Goal: Task Accomplishment & Management: Complete application form

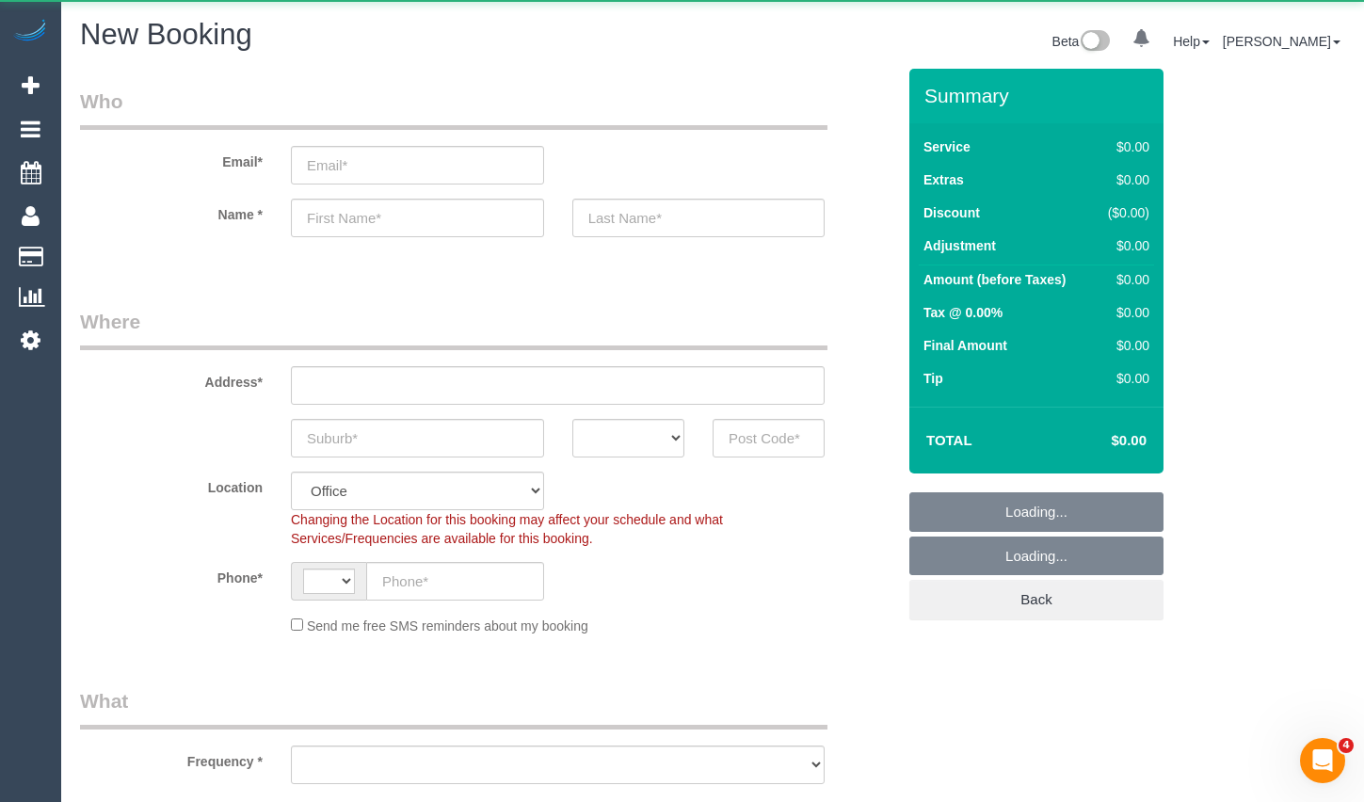
select select "string:AU"
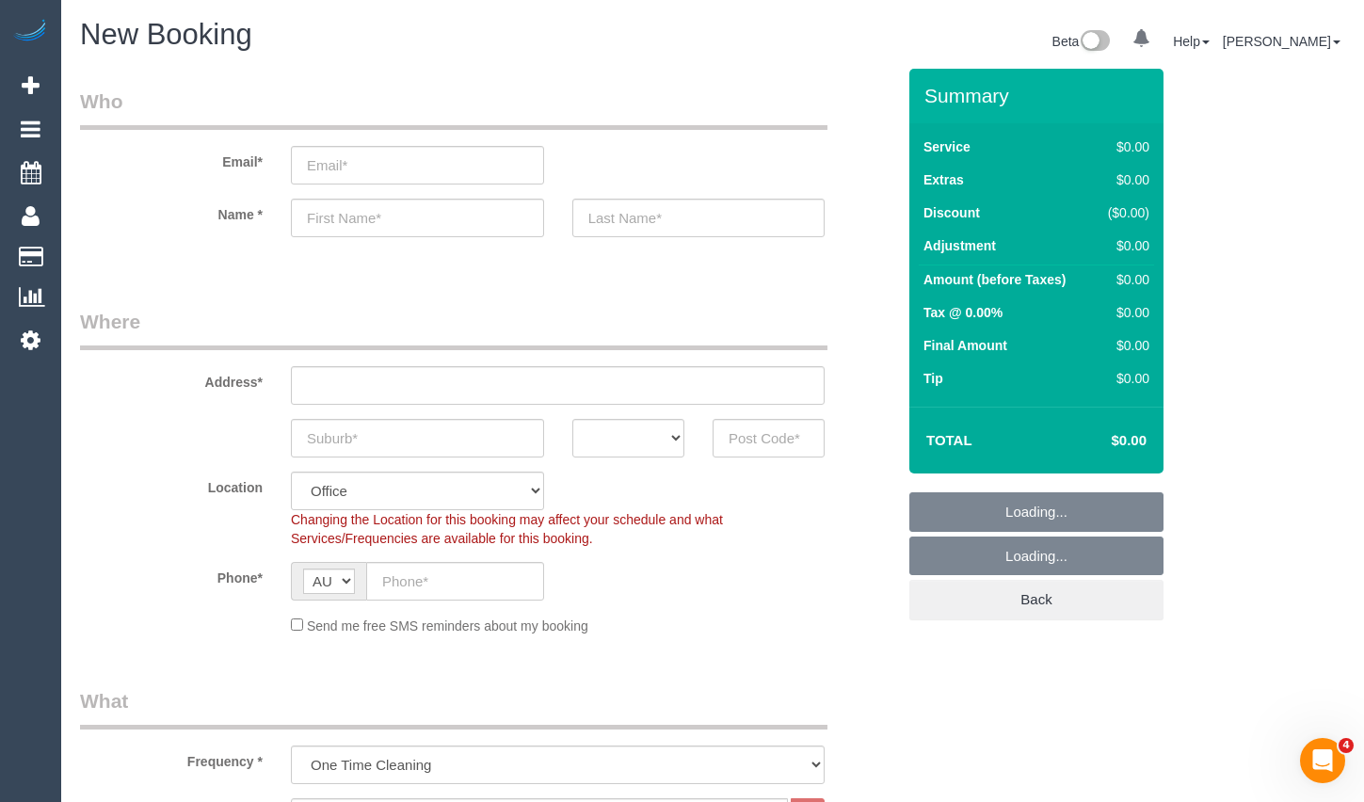
select select "object:1336"
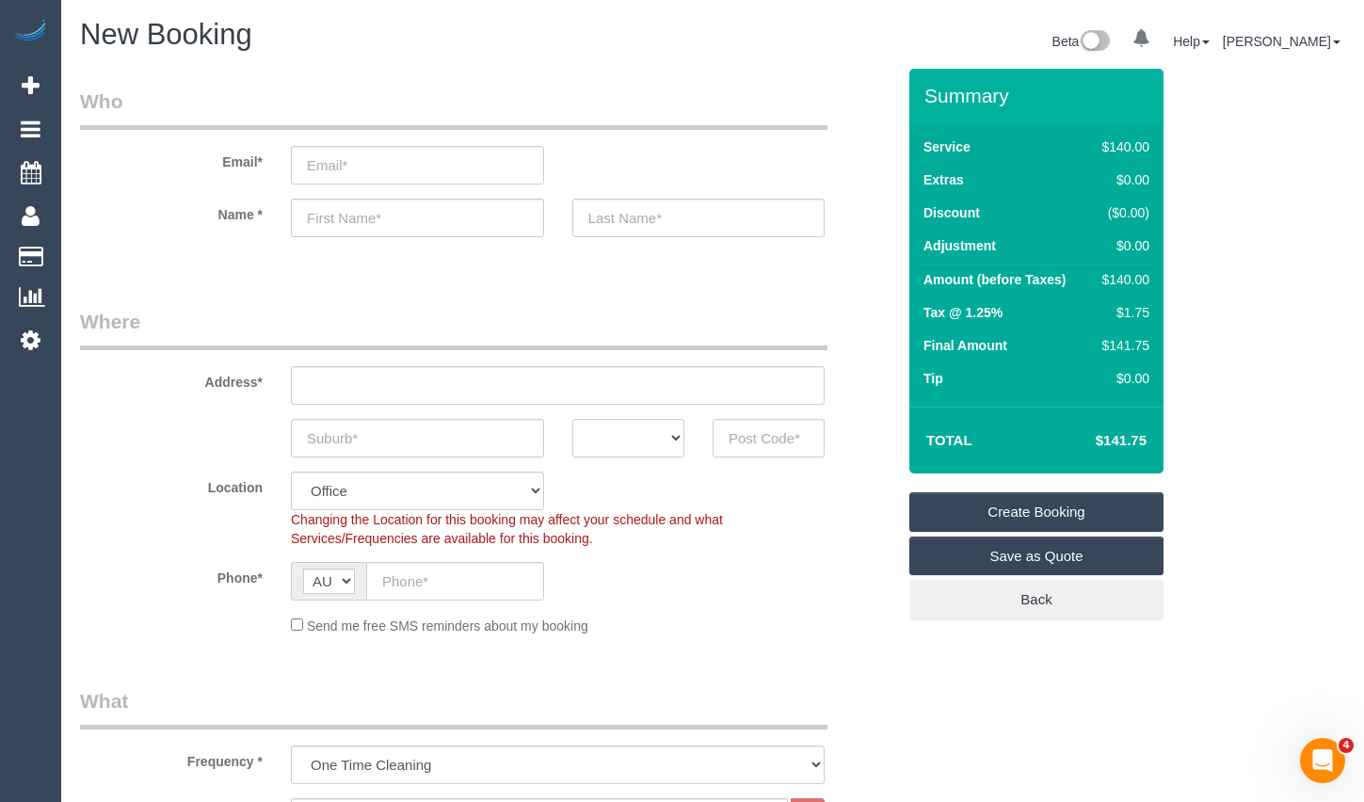
click at [657, 456] on select "ACT [GEOGRAPHIC_DATA] NT [GEOGRAPHIC_DATA] SA TAS [GEOGRAPHIC_DATA] [GEOGRAPHIC…" at bounding box center [628, 438] width 112 height 39
select select "VIC"
click at [572, 419] on select "ACT [GEOGRAPHIC_DATA] NT [GEOGRAPHIC_DATA] SA TAS [GEOGRAPHIC_DATA] [GEOGRAPHIC…" at bounding box center [628, 438] width 112 height 39
click at [530, 569] on input "text" at bounding box center [455, 581] width 178 height 39
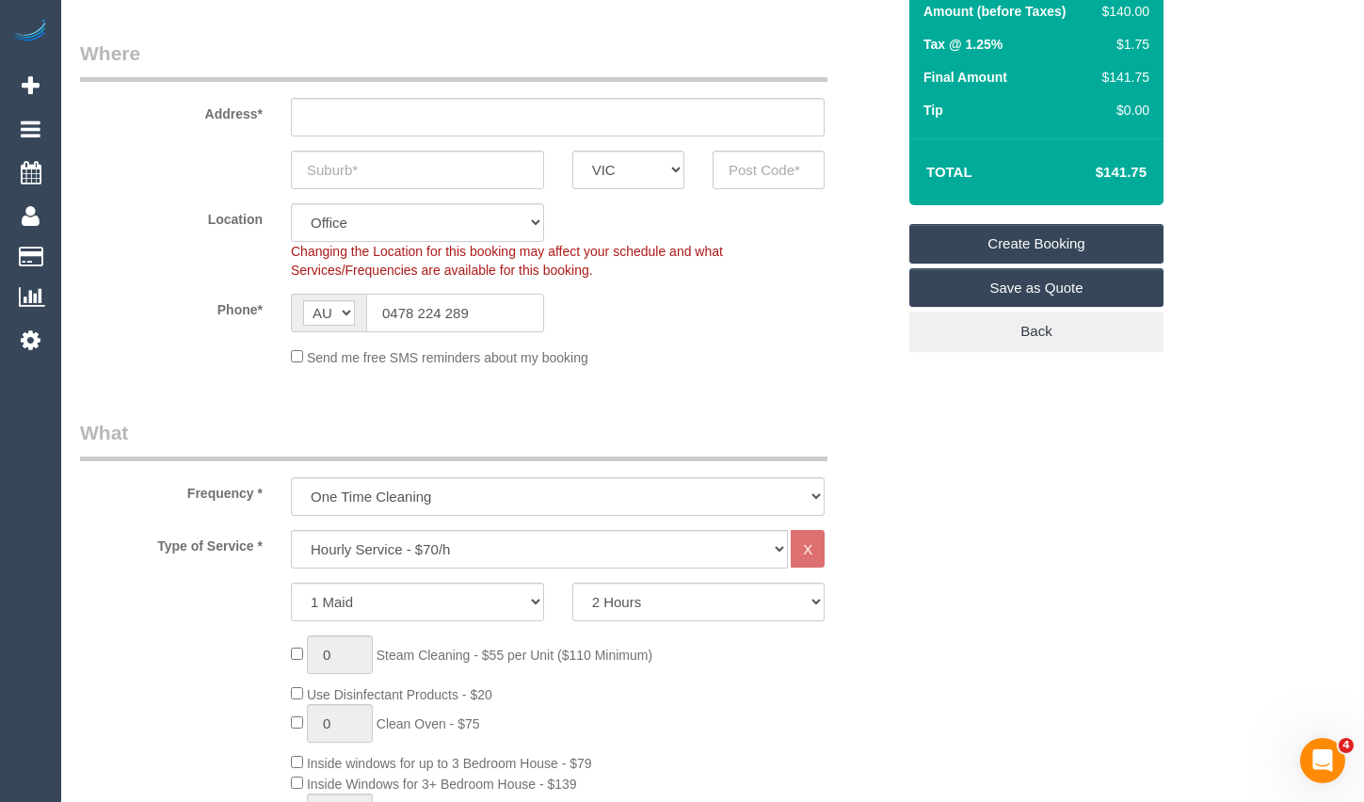
scroll to position [282, 0]
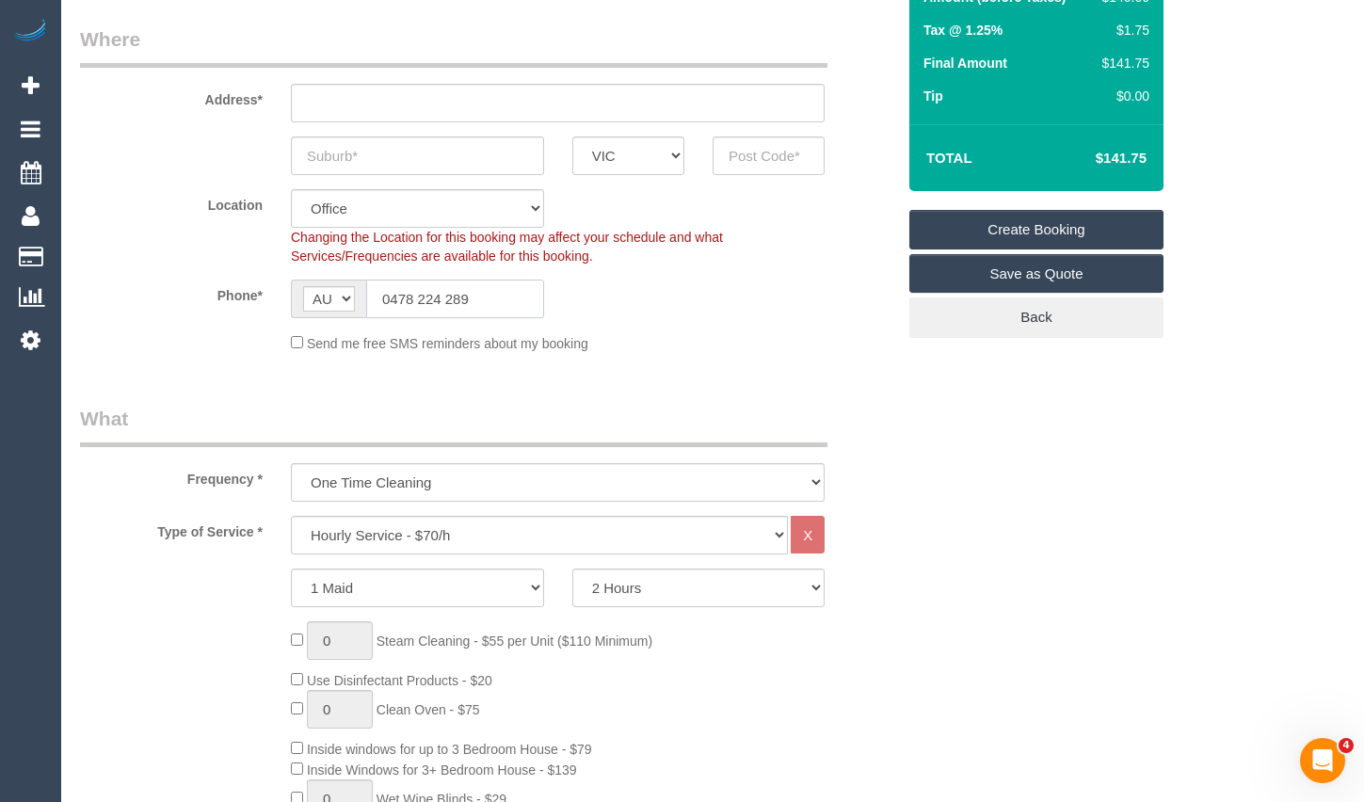
type input "0478 224 289"
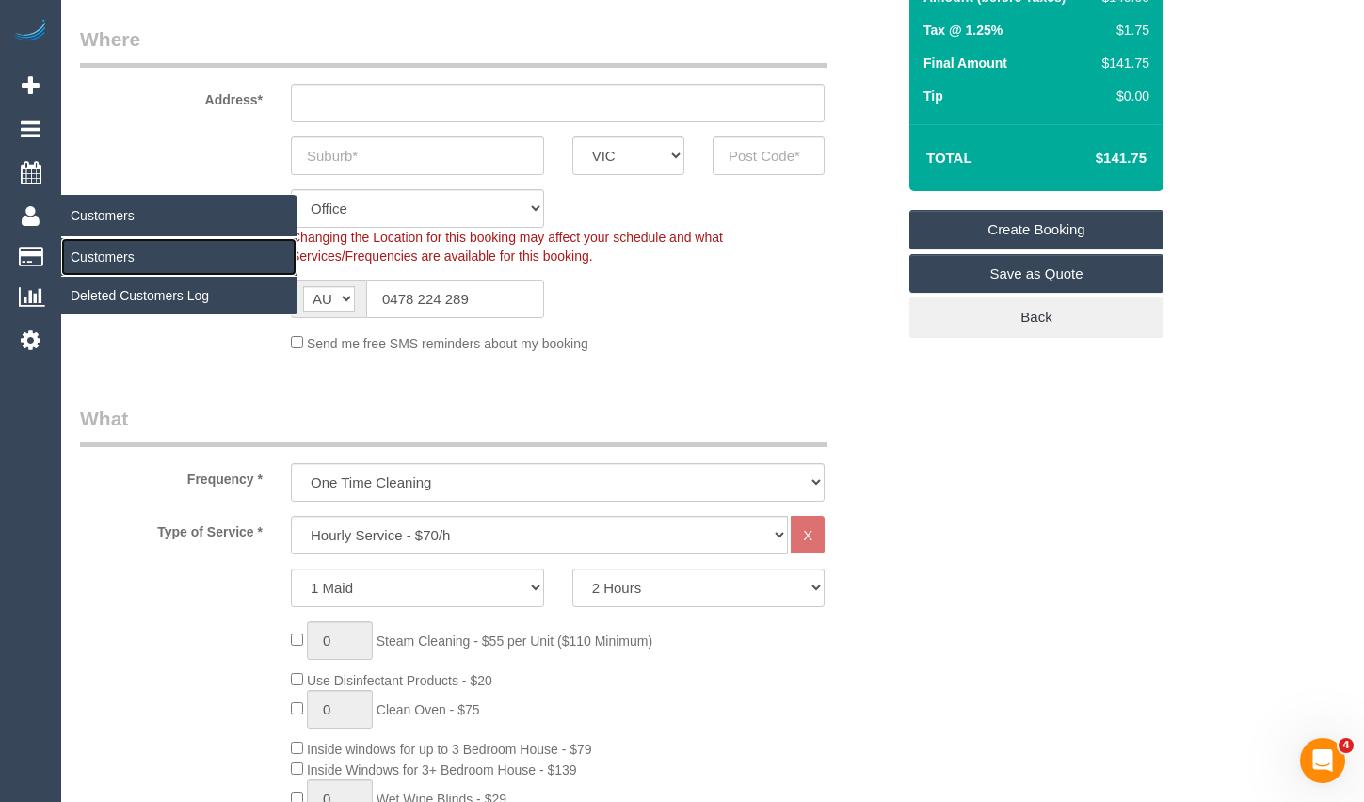
click at [113, 253] on link "Customers" at bounding box center [178, 257] width 235 height 38
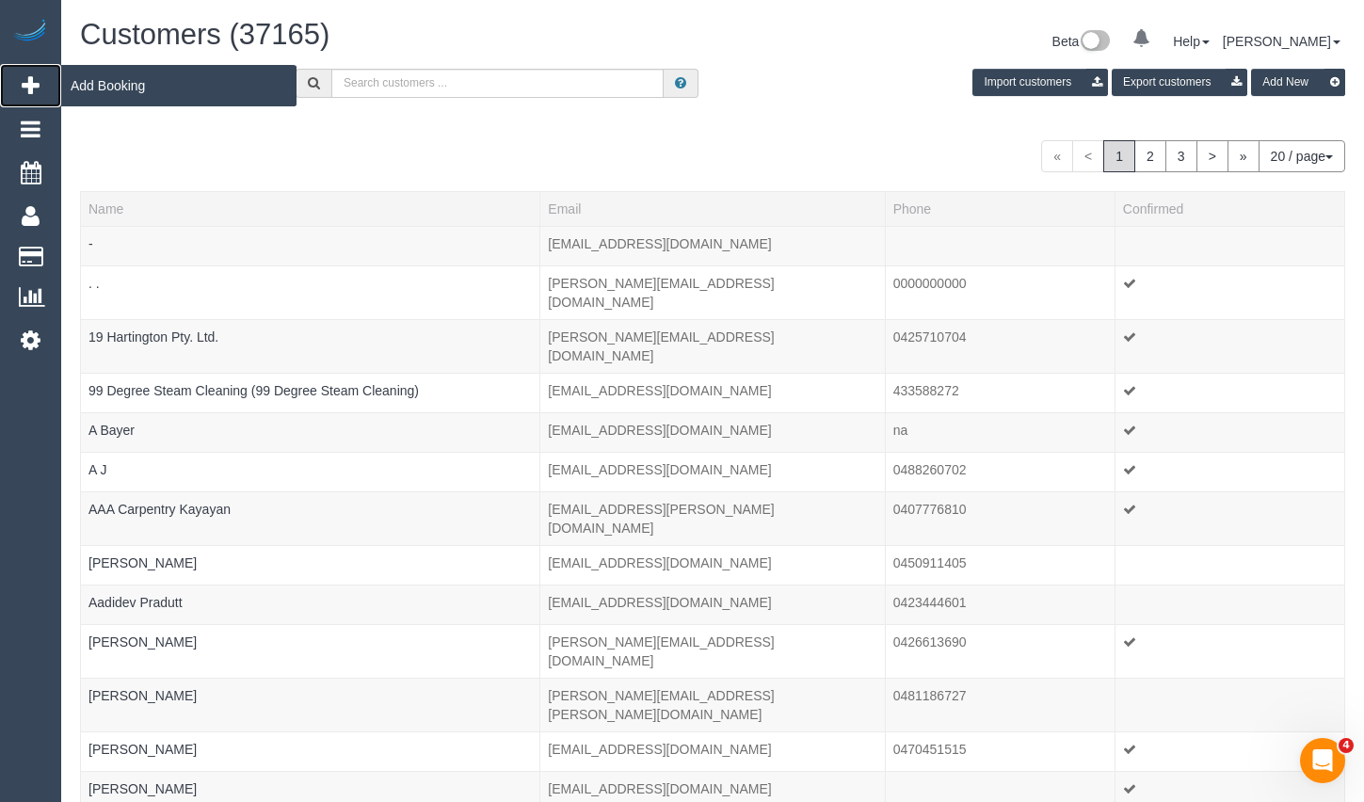
click at [37, 88] on icon at bounding box center [31, 85] width 18 height 23
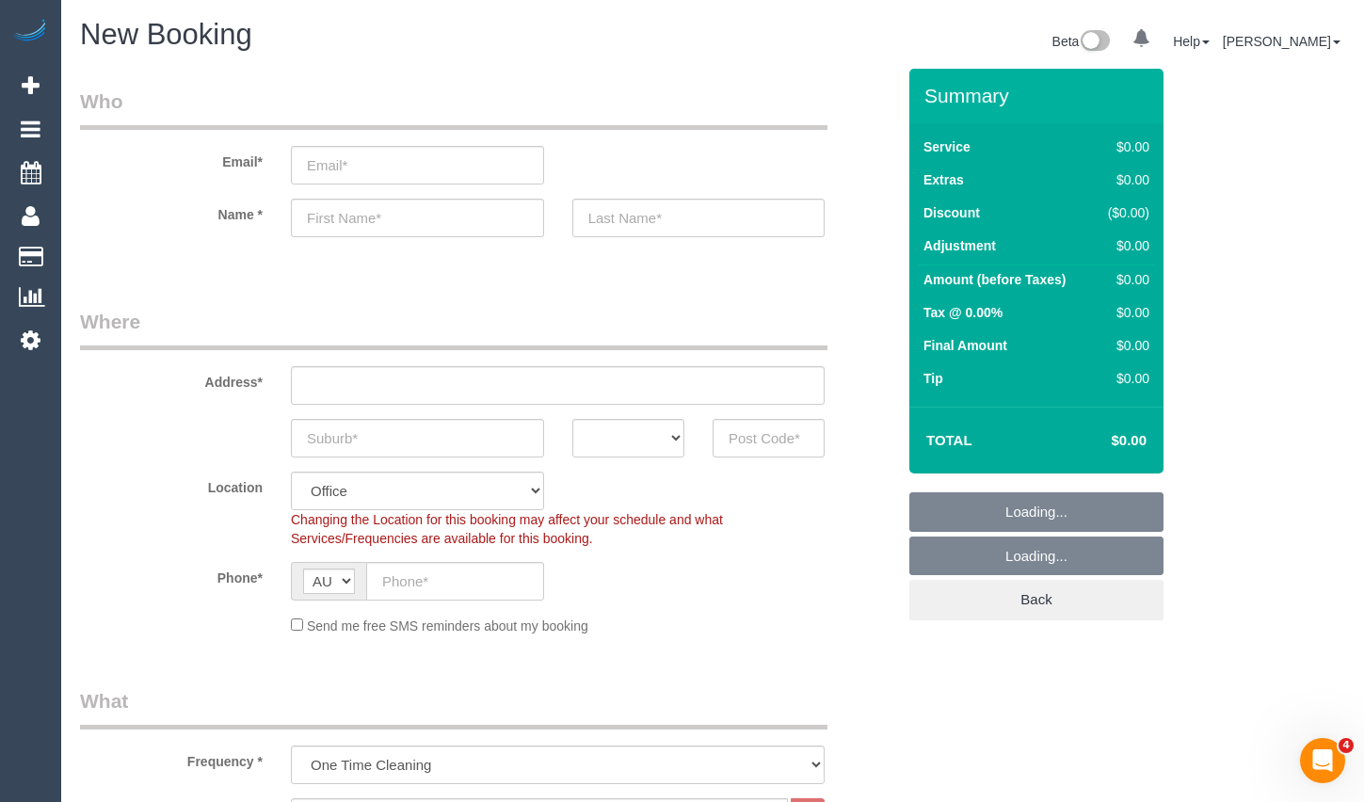
select select "object:4473"
